Goal: Task Accomplishment & Management: Use online tool/utility

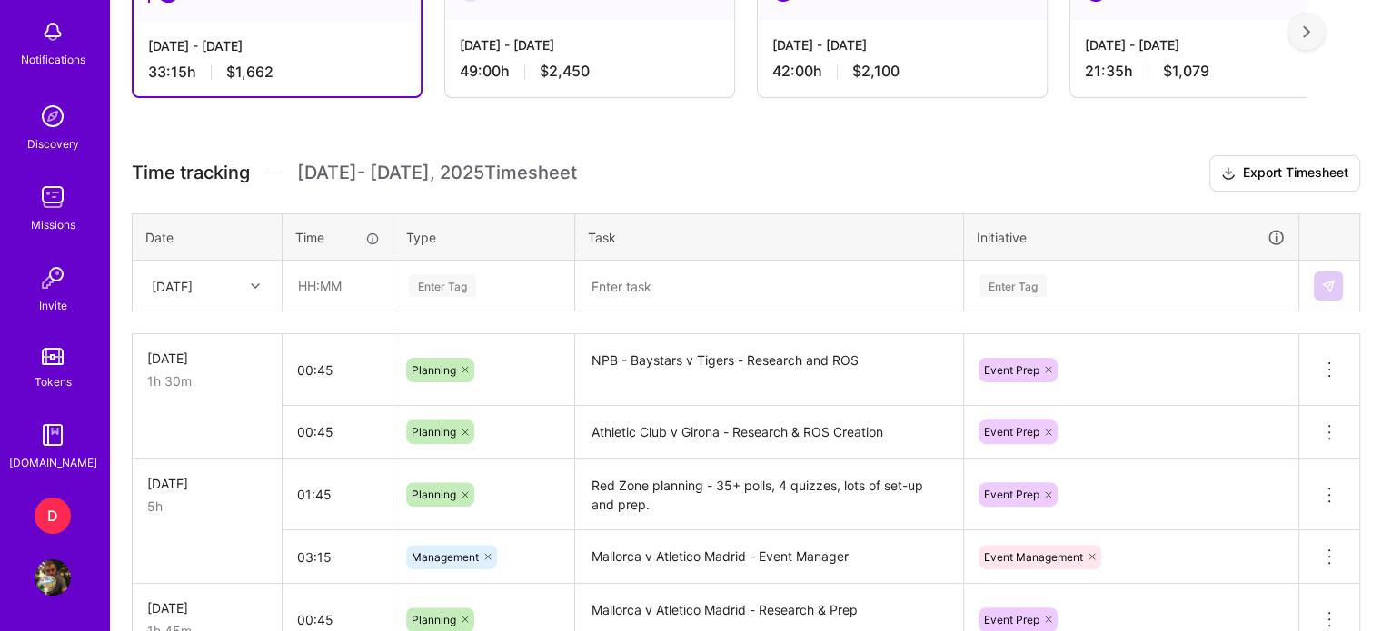
scroll to position [494, 0]
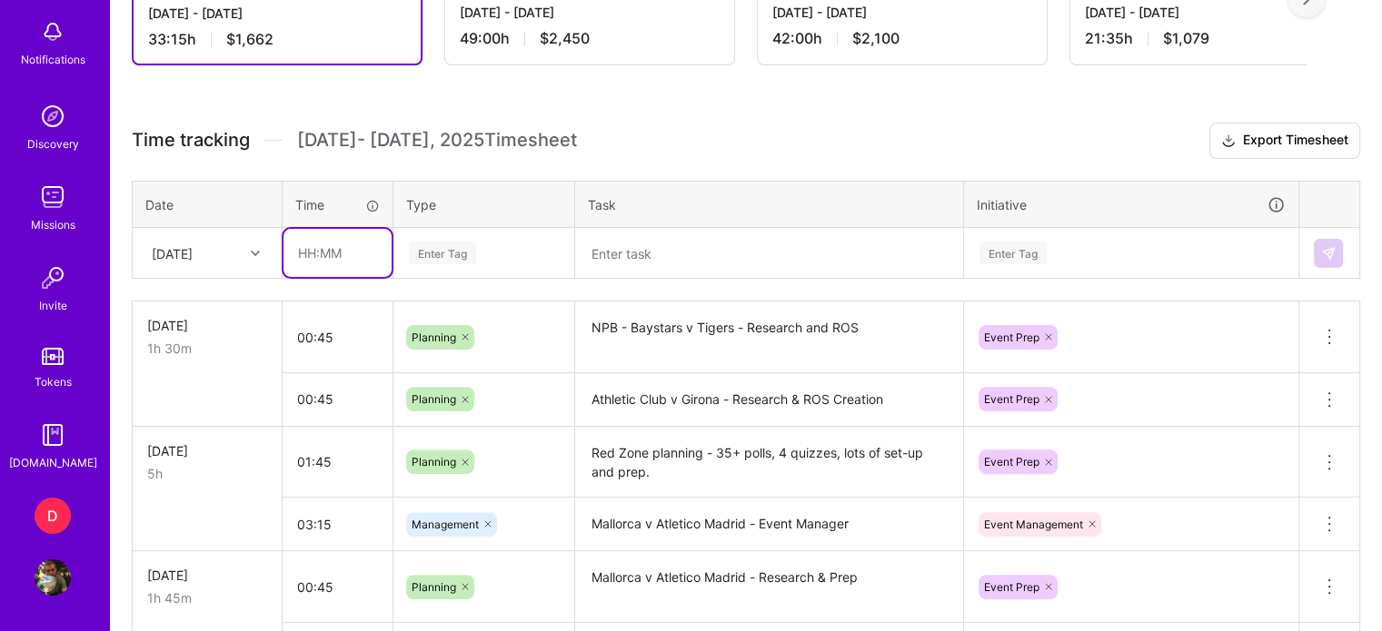
click at [313, 253] on input "text" at bounding box center [337, 253] width 108 height 48
type input "05:00"
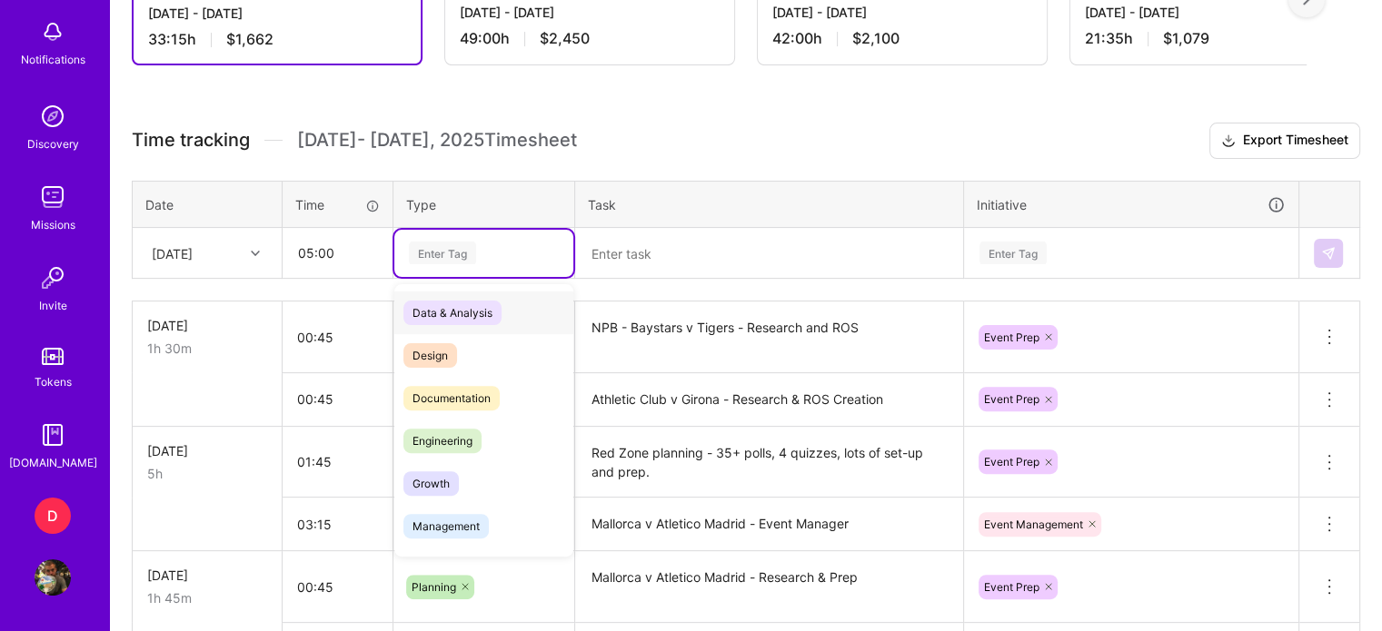
click at [444, 253] on div "Enter Tag" at bounding box center [442, 253] width 67 height 28
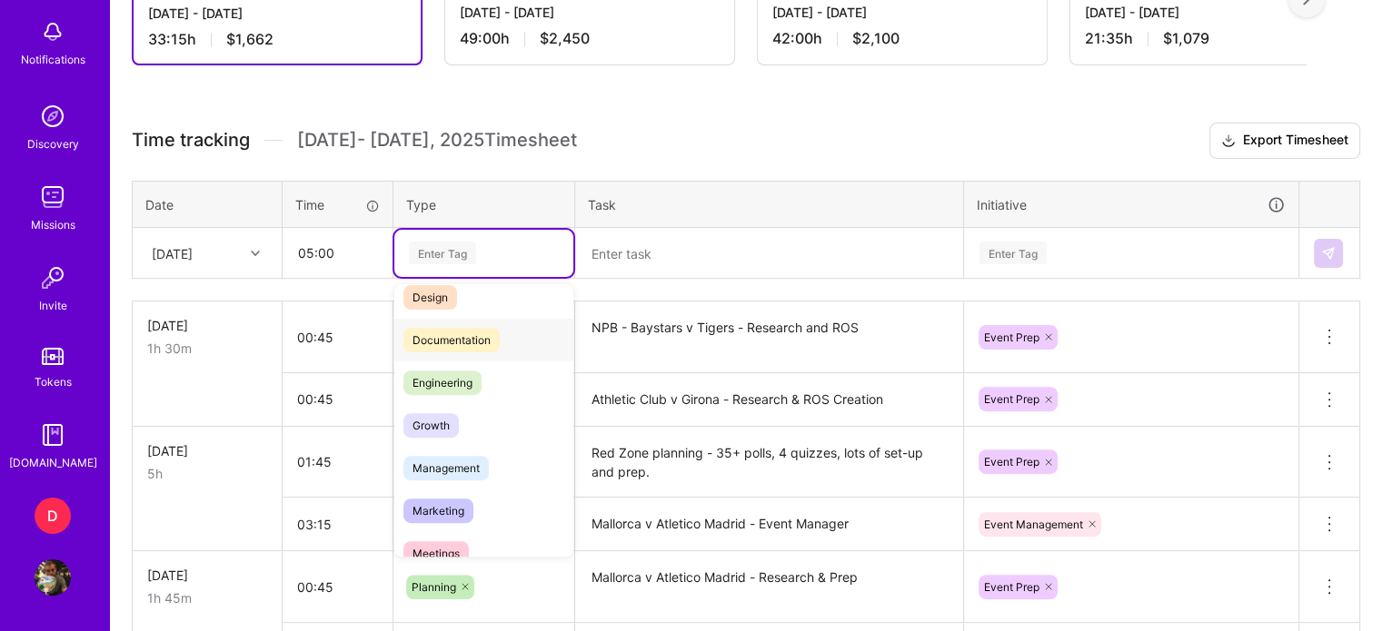
scroll to position [60, 0]
click at [456, 475] on div "Management" at bounding box center [483, 466] width 179 height 43
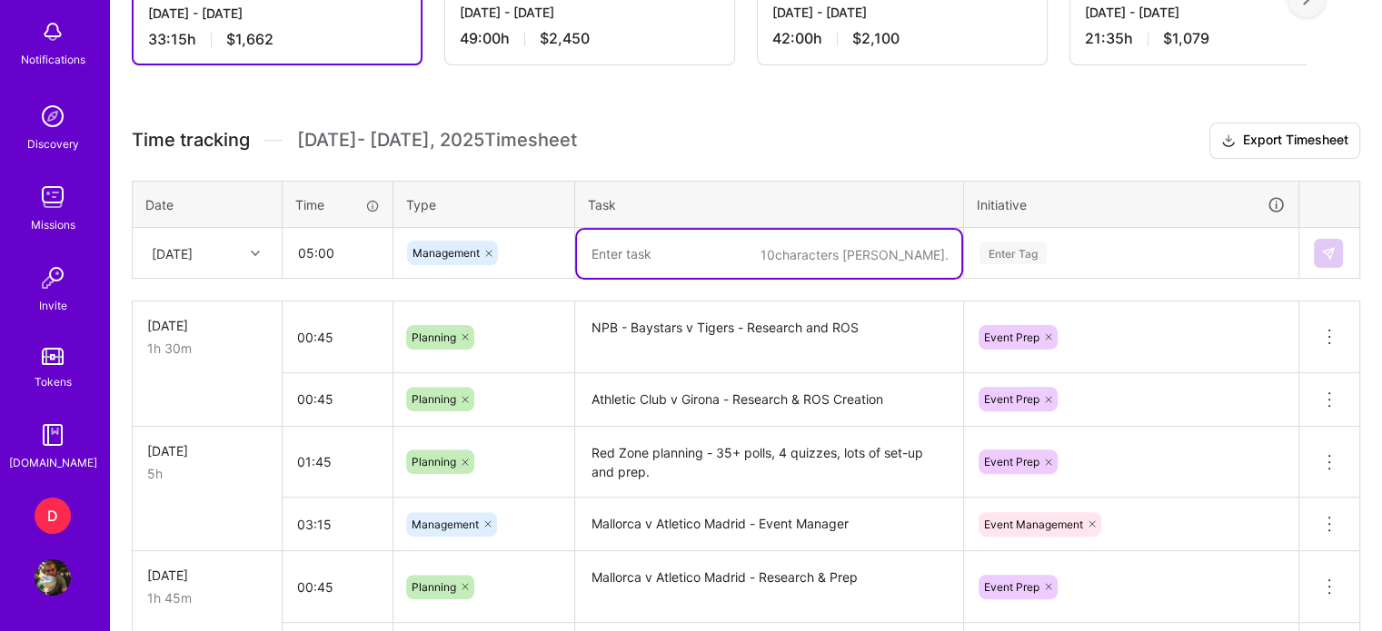
click at [622, 265] on textarea at bounding box center [769, 254] width 384 height 48
type textarea "Yokohama BayStars v [GEOGRAPHIC_DATA]. - Live Manager"
click at [1016, 249] on div "Enter Tag" at bounding box center [1131, 253] width 332 height 47
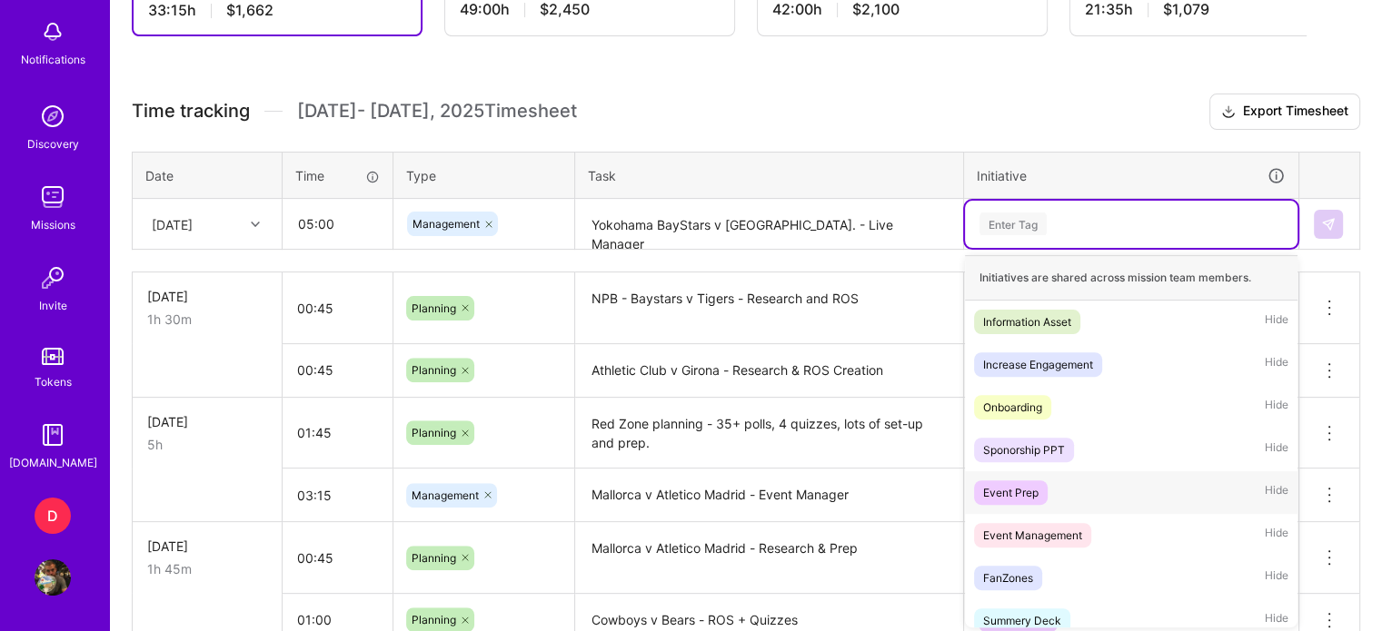
scroll to position [35, 0]
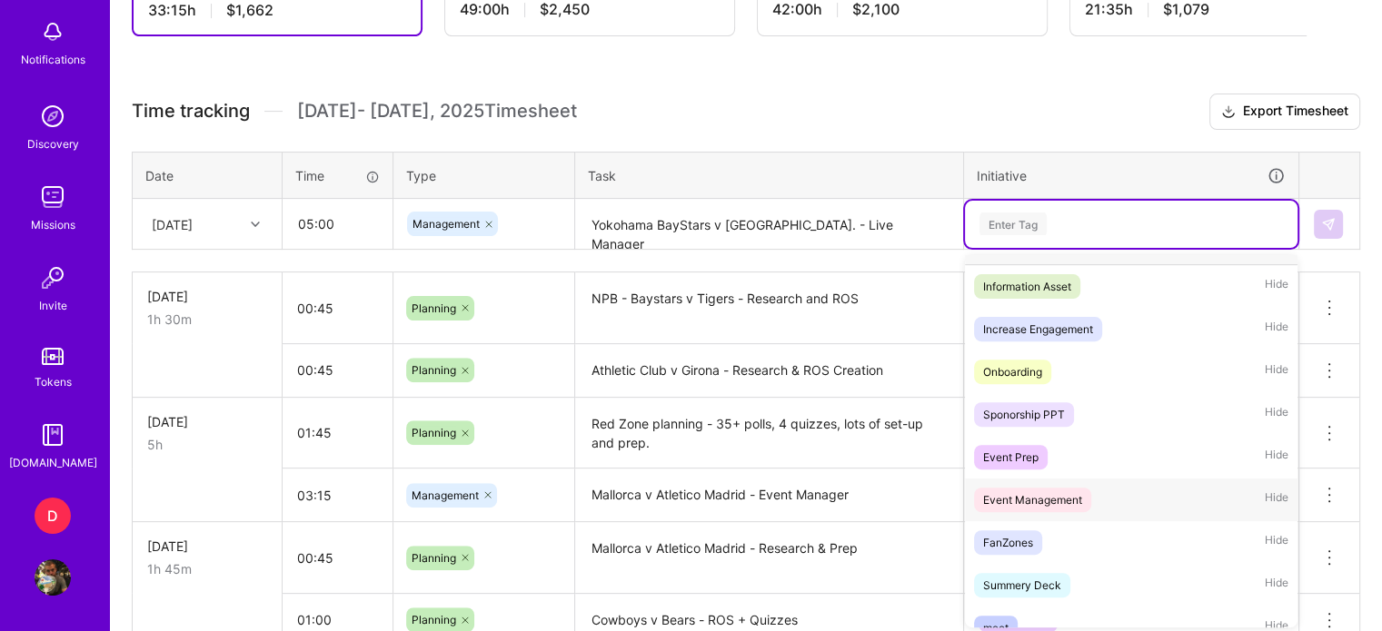
click at [1051, 491] on div "Event Management" at bounding box center [1032, 500] width 99 height 19
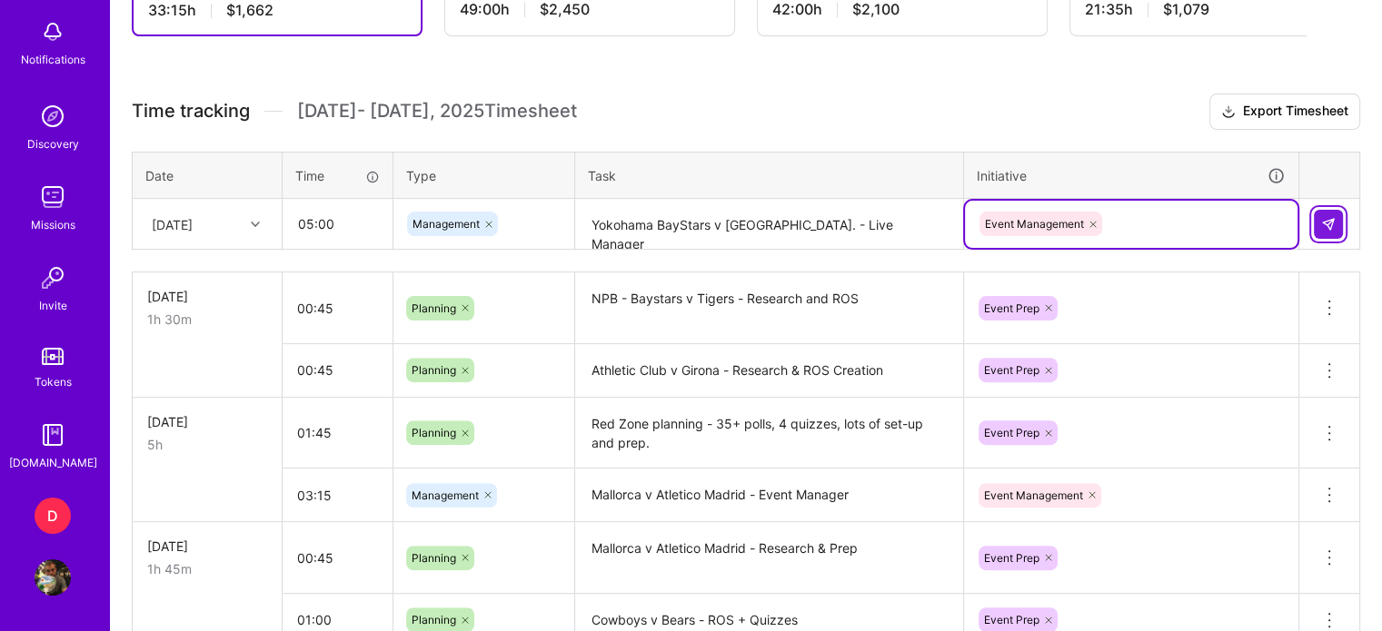
click at [1337, 217] on button at bounding box center [1327, 224] width 29 height 29
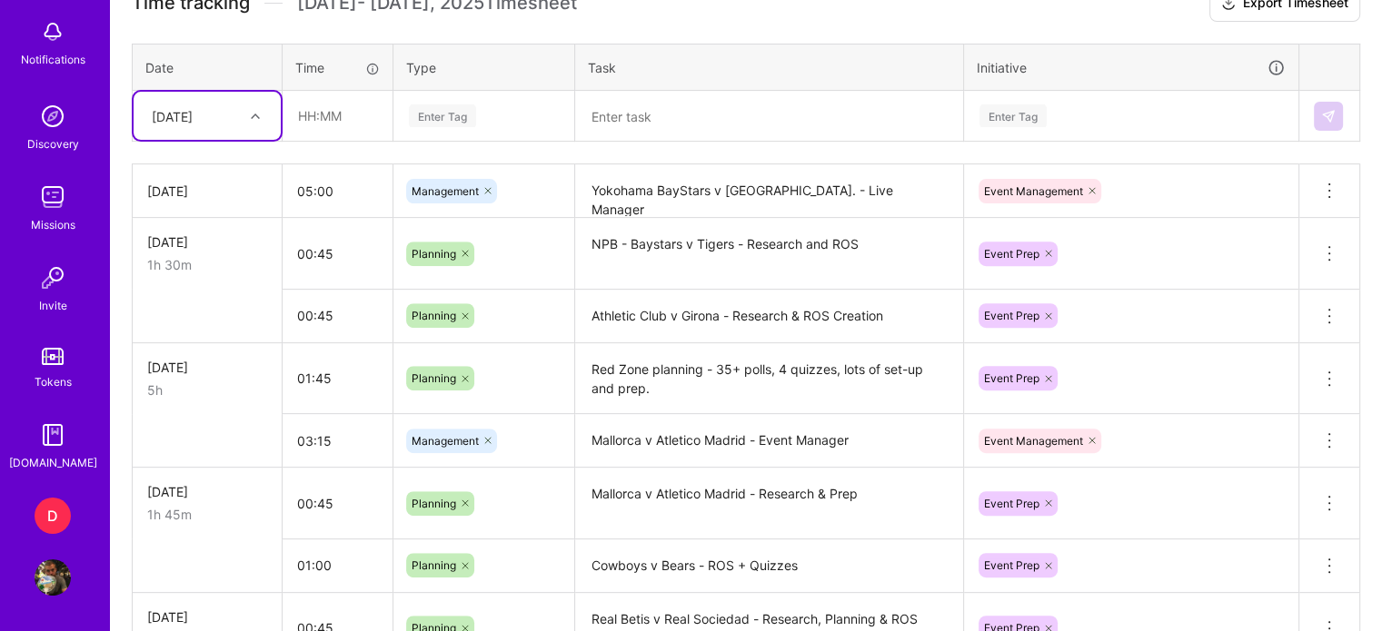
scroll to position [642, 0]
